Goal: Navigation & Orientation: Find specific page/section

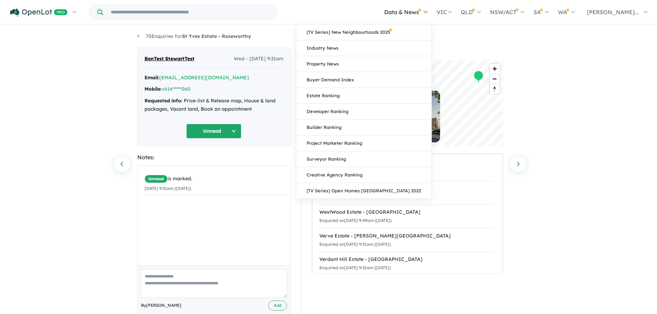
scroll to position [33, 0]
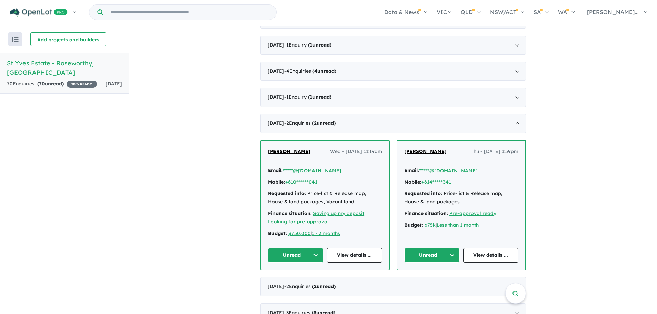
scroll to position [200, 0]
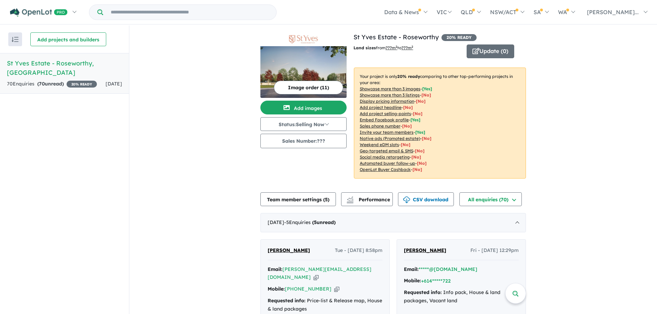
click at [307, 37] on img at bounding box center [303, 39] width 81 height 8
